Goal: Information Seeking & Learning: Find specific fact

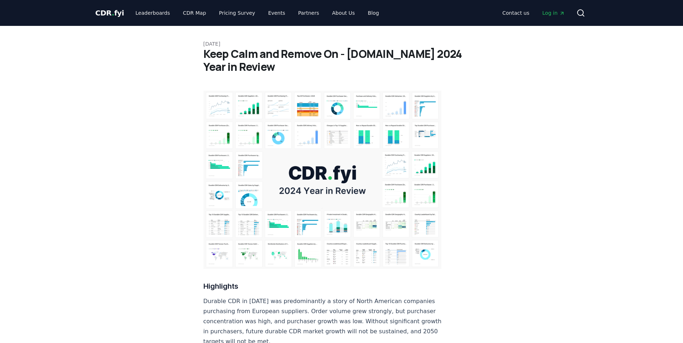
scroll to position [252, 0]
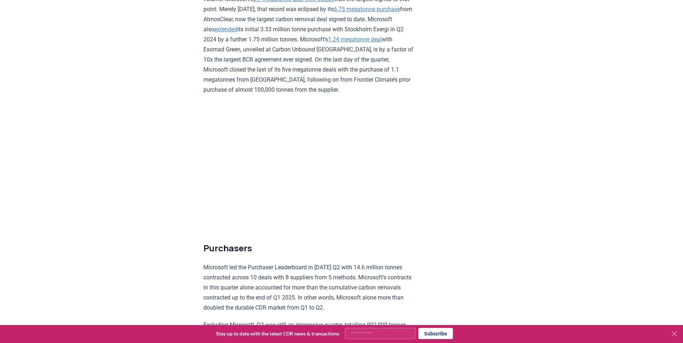
scroll to position [1548, 0]
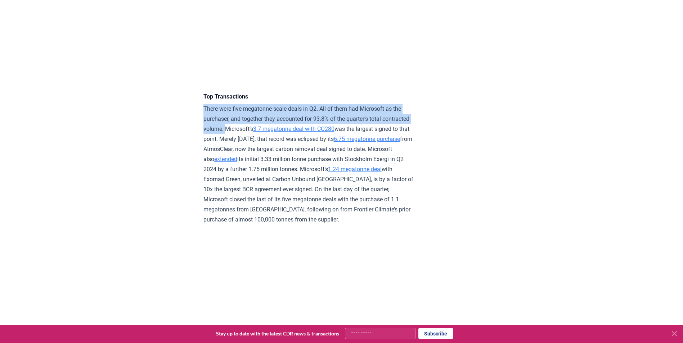
drag, startPoint x: 203, startPoint y: 115, endPoint x: 255, endPoint y: 142, distance: 58.8
click at [255, 142] on p "There were five megatonne-scale deals in Q2. All of them had Microsoft as the p…" at bounding box center [308, 164] width 211 height 121
copy p "There were five megatonne-scale deals in Q2. All of them had Microsoft as the p…"
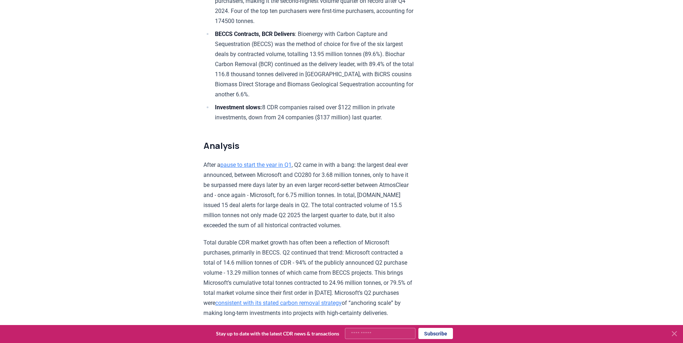
scroll to position [396, 0]
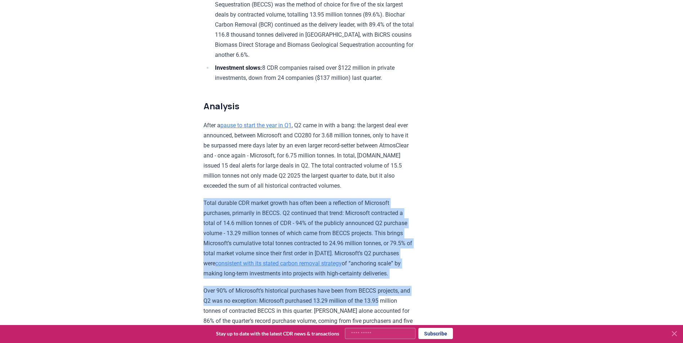
drag, startPoint x: 203, startPoint y: 199, endPoint x: 419, endPoint y: 308, distance: 241.9
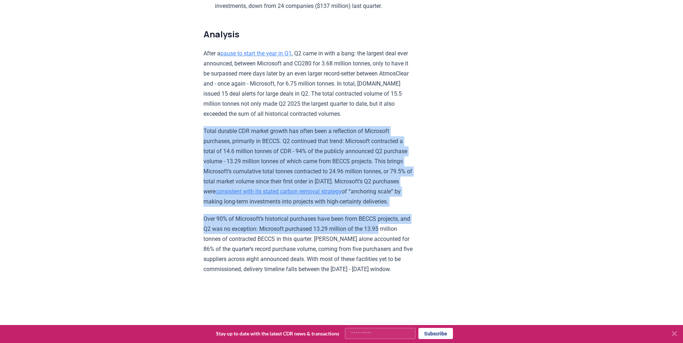
scroll to position [540, 0]
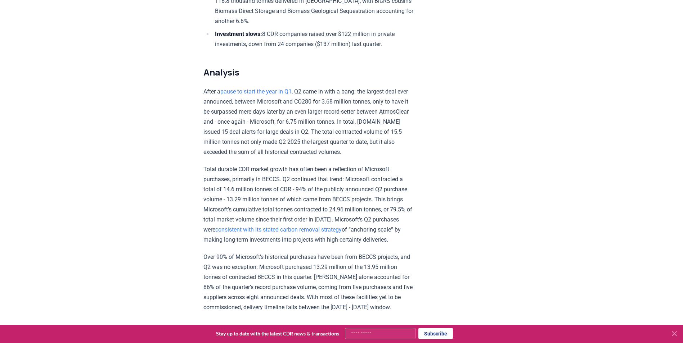
scroll to position [504, 0]
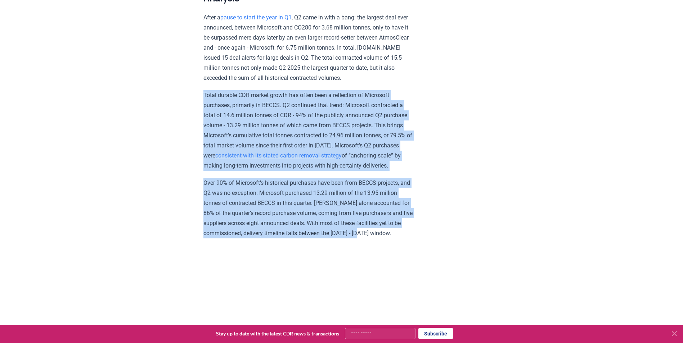
drag, startPoint x: 201, startPoint y: 93, endPoint x: 418, endPoint y: 238, distance: 260.8
copy div "Lorem ipsumdo SIT ametco adipis eli seddo eius t incididunt ut Laboreetd magnaa…"
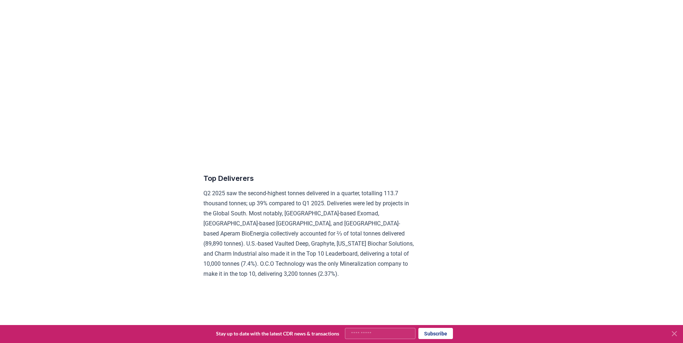
scroll to position [2844, 0]
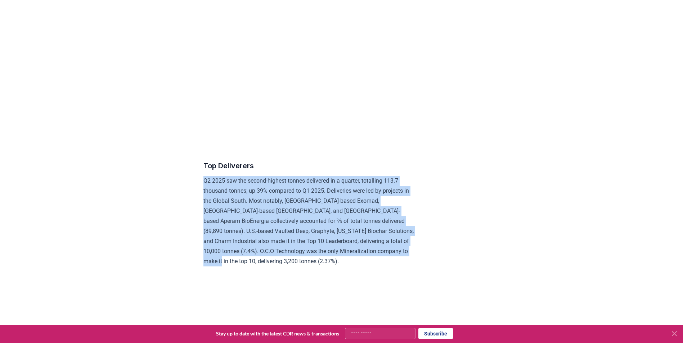
drag, startPoint x: 204, startPoint y: 188, endPoint x: 383, endPoint y: 267, distance: 195.5
click at [383, 267] on p "Q2 2025 saw the second-highest tonnes delivered in a quarter, totalling 113.7 t…" at bounding box center [308, 221] width 211 height 91
copy p "Q2 2025 saw the second-highest tonnes delivered in a quarter, totalling 113.7 t…"
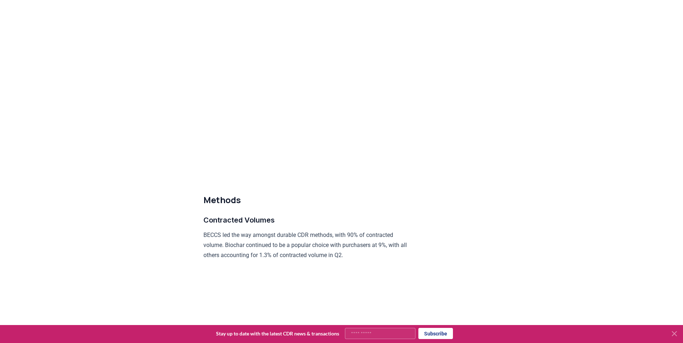
scroll to position [3312, 0]
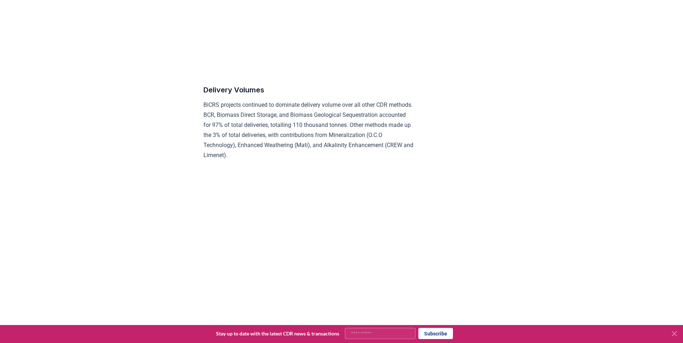
scroll to position [3707, 0]
